Goal: Transaction & Acquisition: Purchase product/service

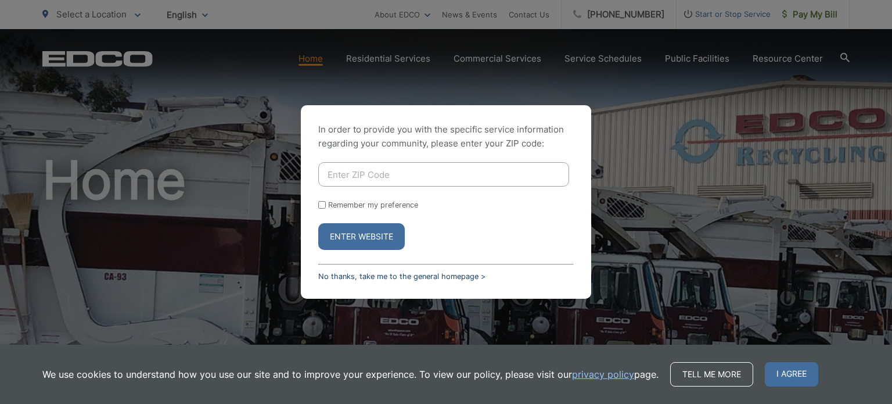
click at [369, 276] on link "No thanks, take me to the general homepage >" at bounding box center [401, 276] width 167 height 9
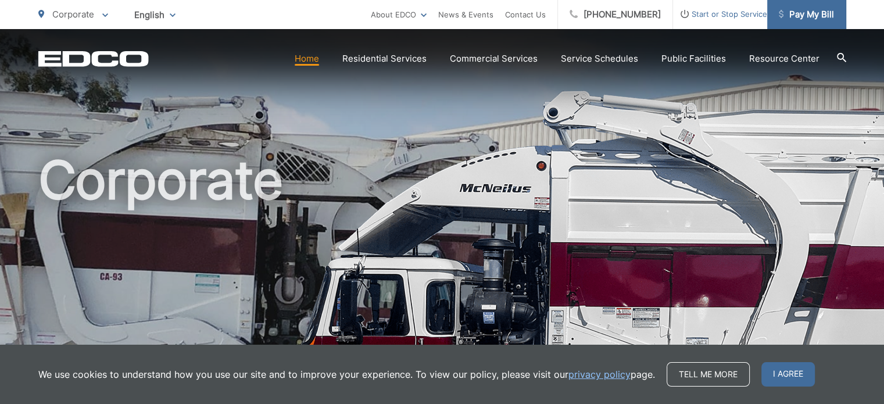
click at [809, 13] on span "Pay My Bill" at bounding box center [806, 15] width 55 height 14
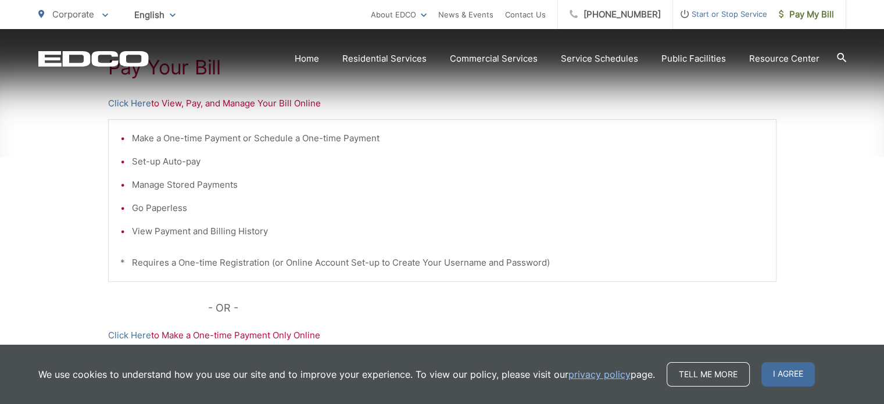
scroll to position [249, 0]
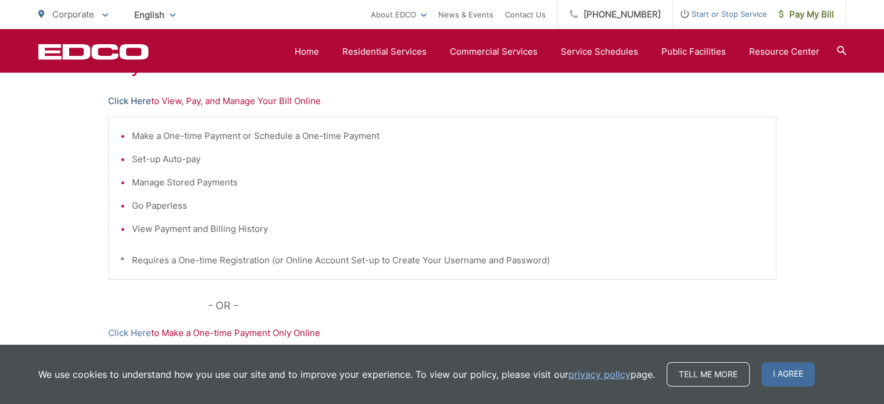
click at [121, 95] on link "Click Here" at bounding box center [129, 101] width 43 height 14
